Goal: Navigation & Orientation: Find specific page/section

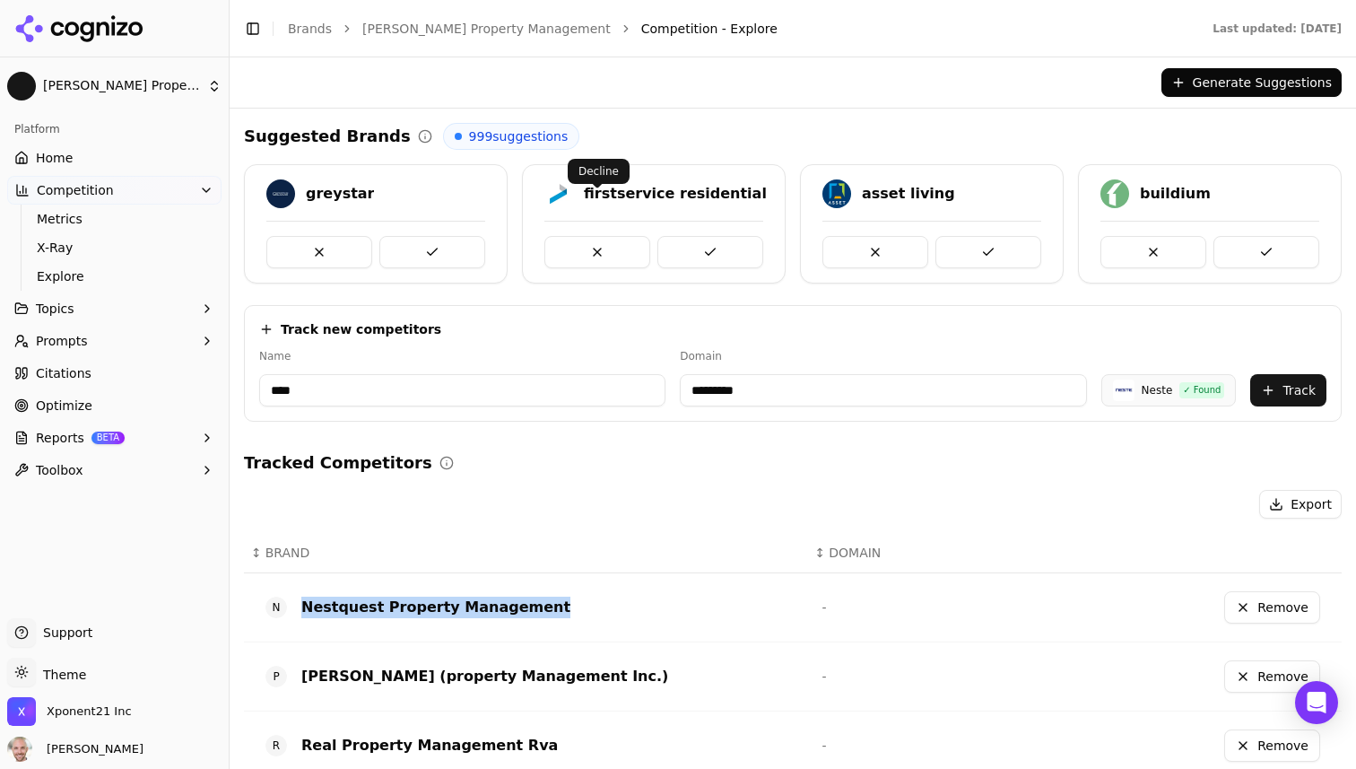
scroll to position [40, 0]
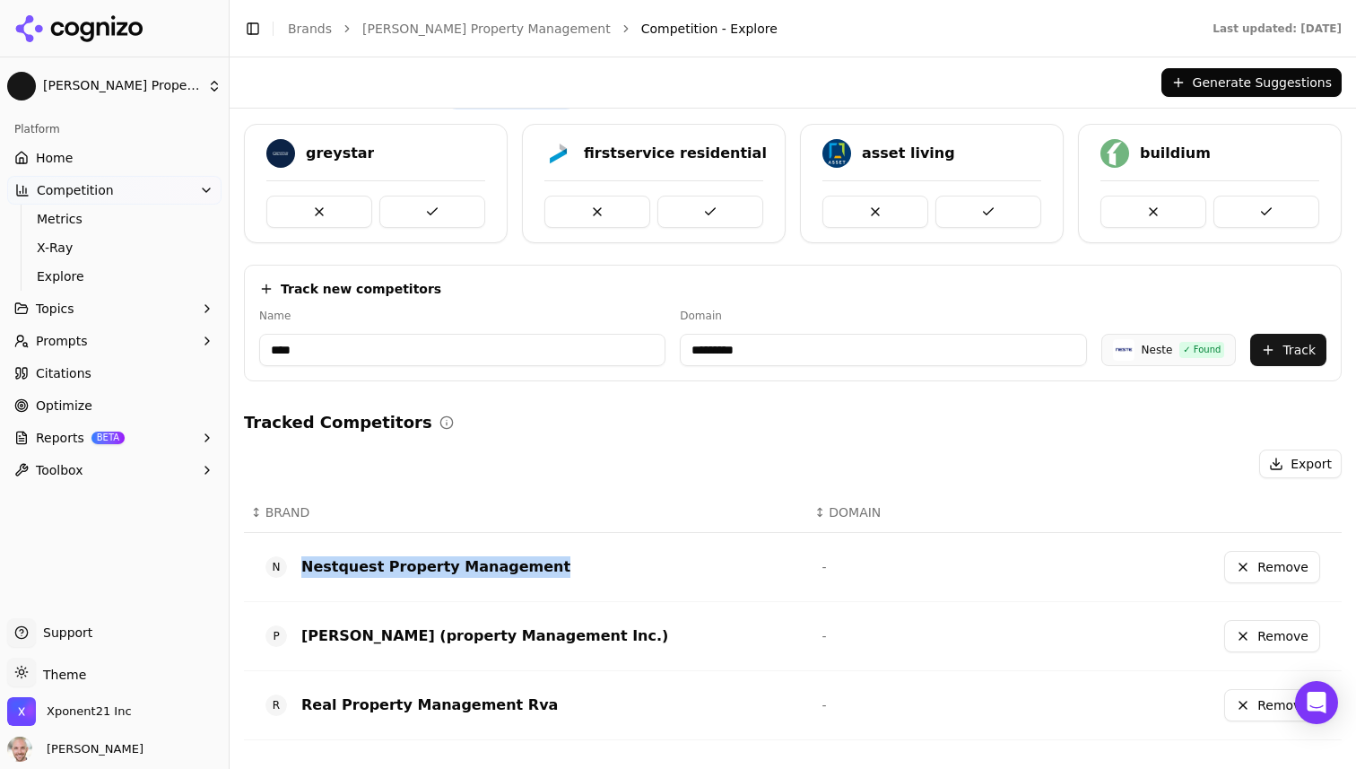
click at [67, 153] on span "Home" at bounding box center [54, 158] width 37 height 18
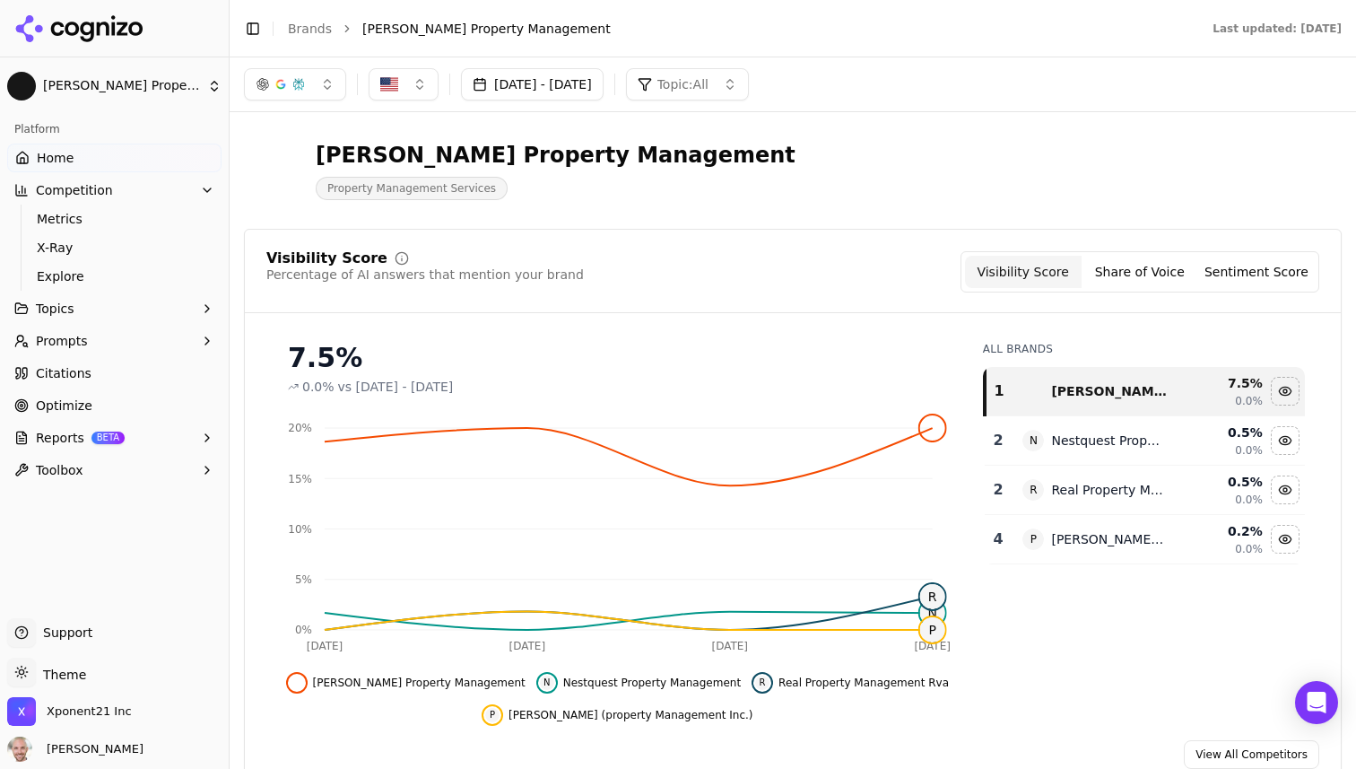
click at [133, 89] on html "[PERSON_NAME] Property Management Platform Home Competition Metrics X-Ray Explo…" at bounding box center [678, 384] width 1356 height 769
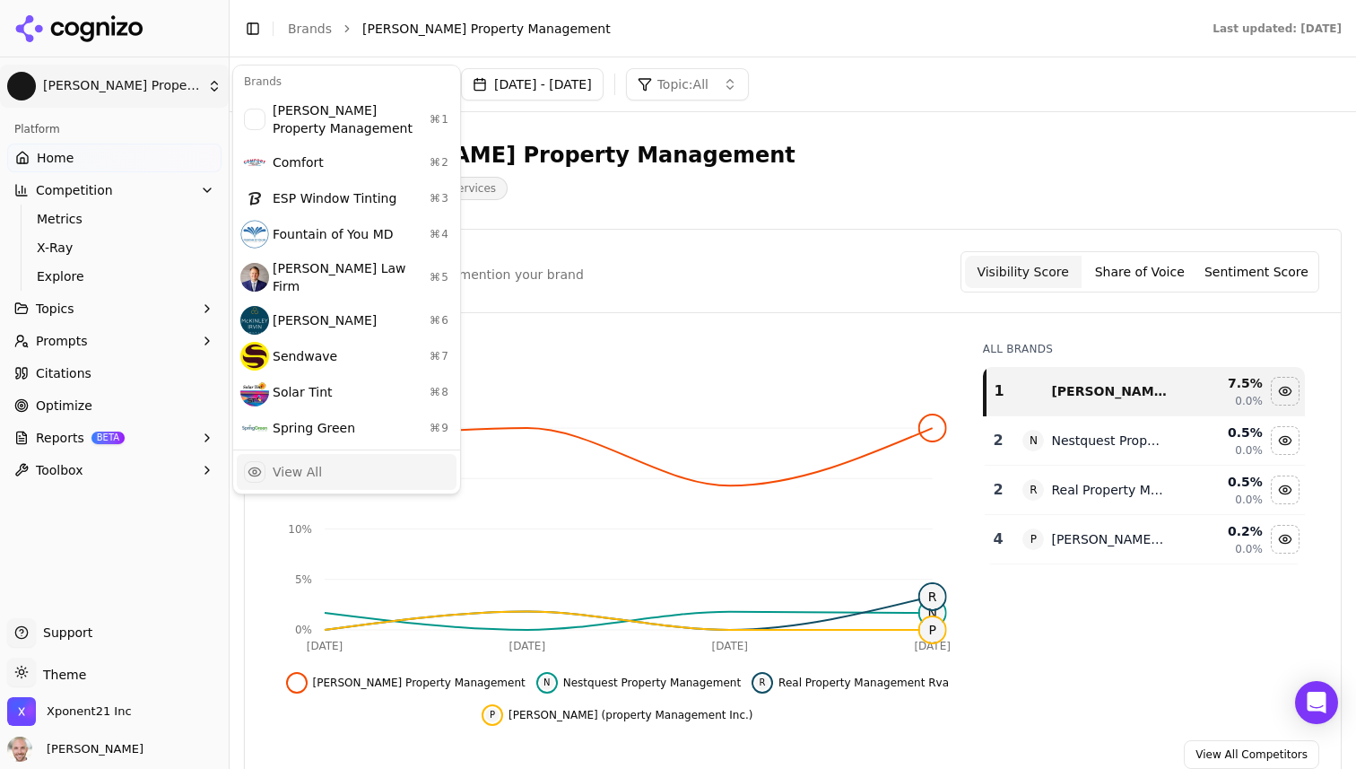
click at [290, 469] on div "View All" at bounding box center [347, 472] width 220 height 36
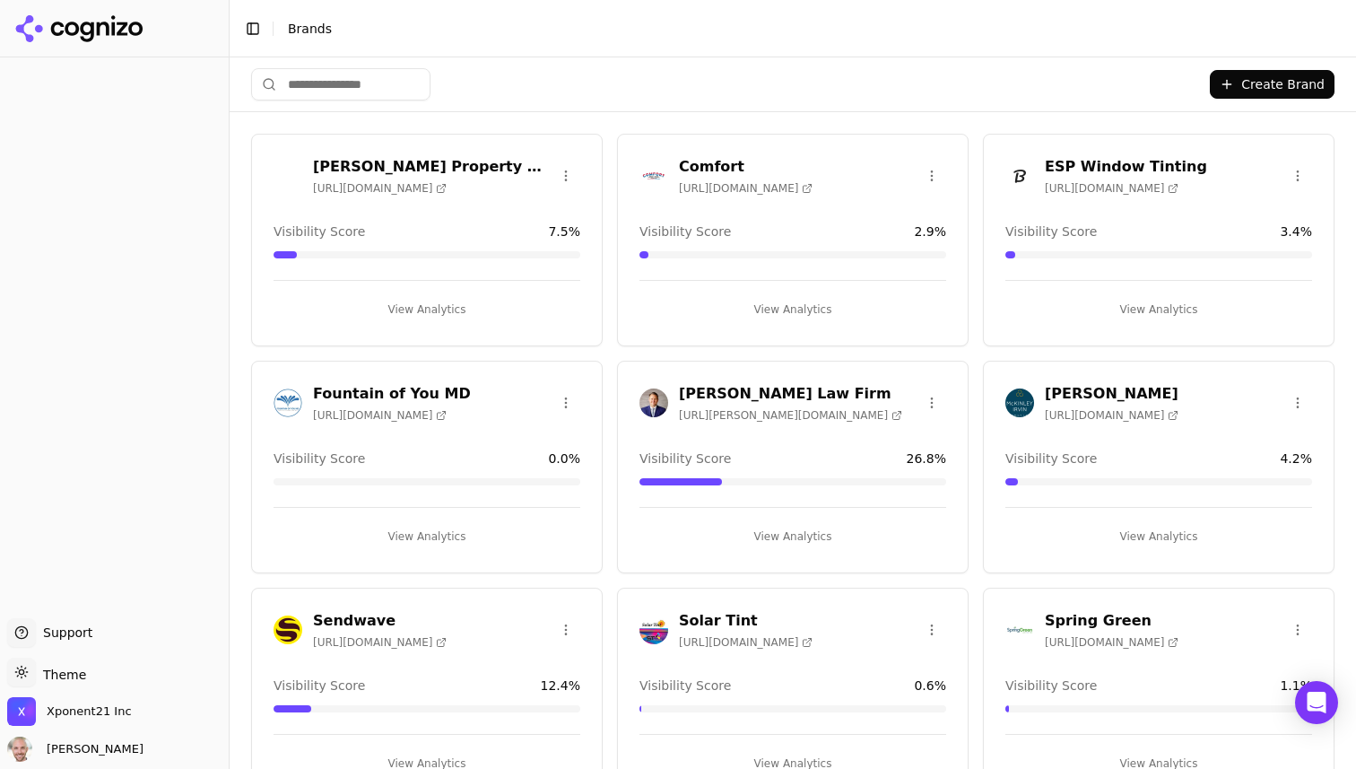
scroll to position [258, 0]
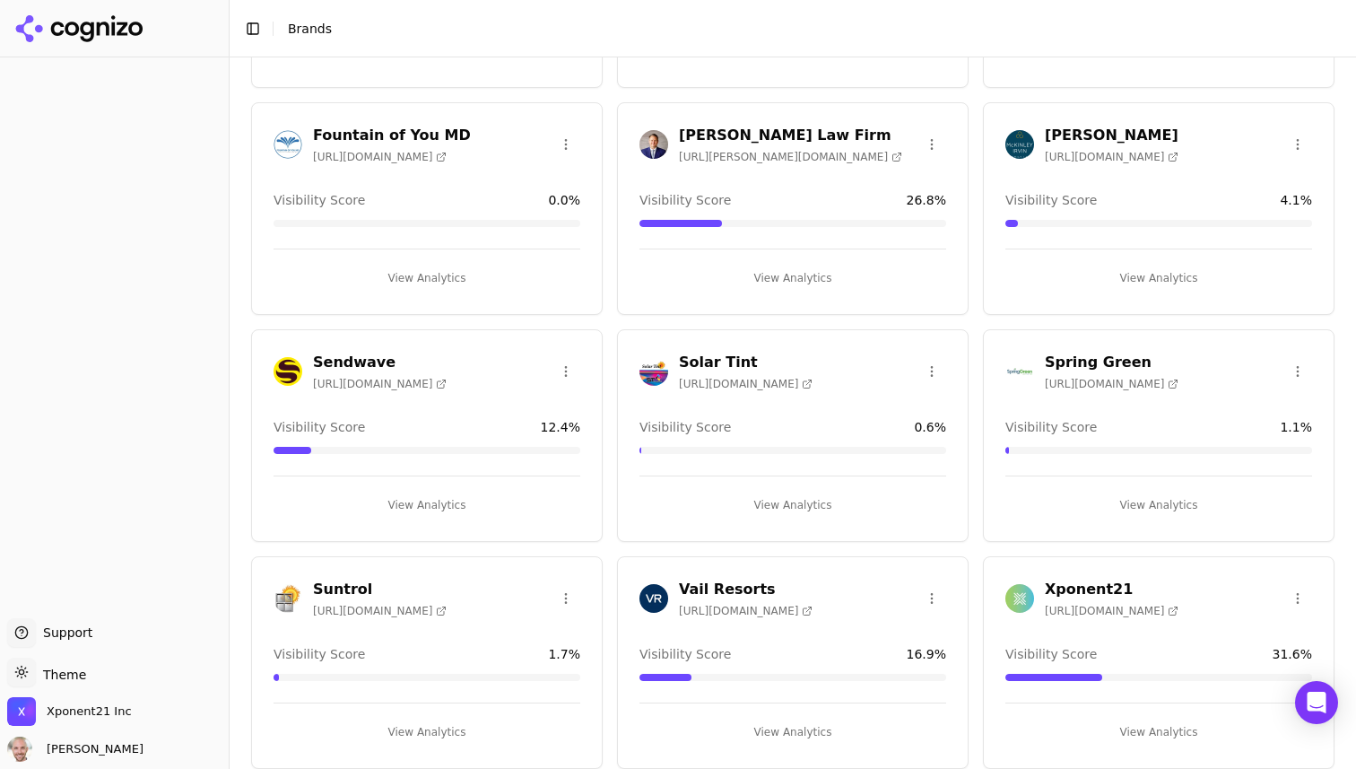
click at [1226, 592] on div "Xponent21 [URL][DOMAIN_NAME]" at bounding box center [1158, 598] width 307 height 39
click at [1097, 579] on h3 "Xponent21" at bounding box center [1112, 590] width 134 height 22
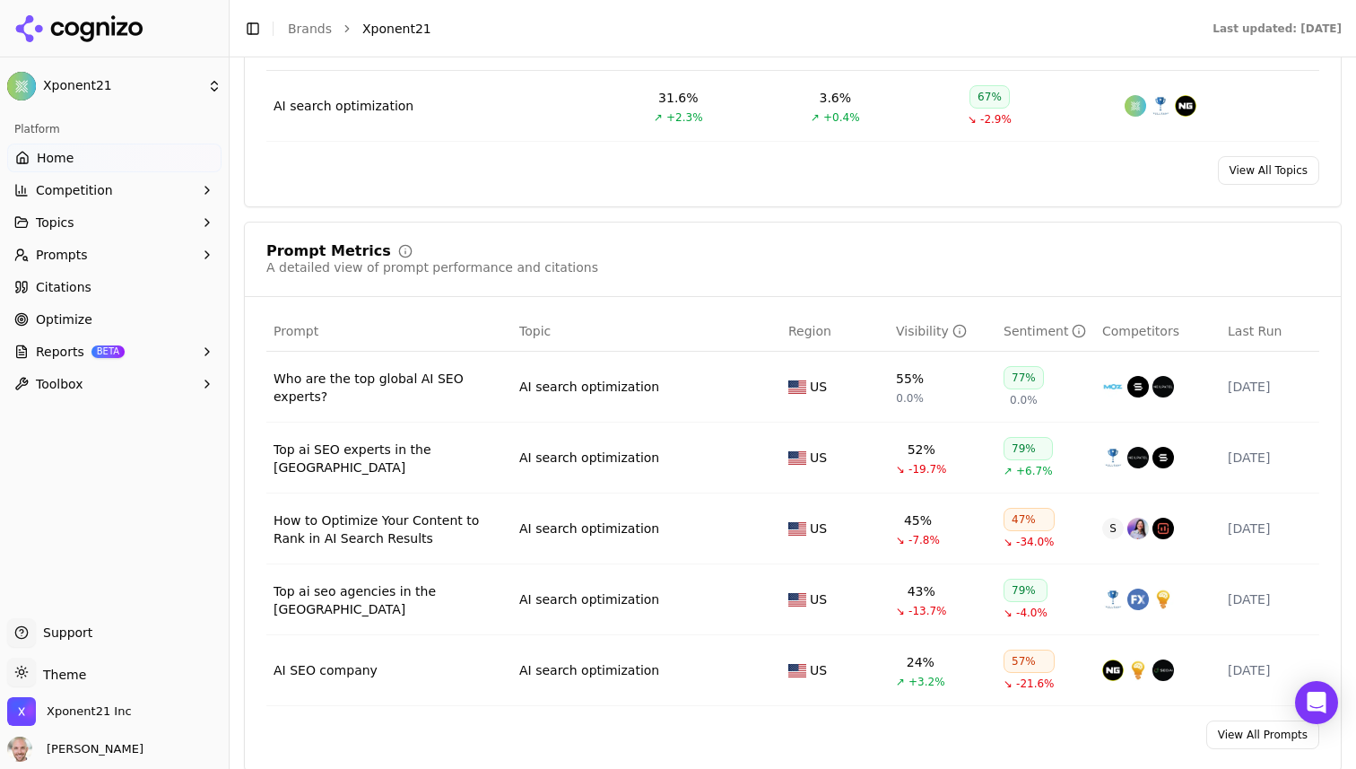
scroll to position [894, 0]
